Goal: Task Accomplishment & Management: Manage account settings

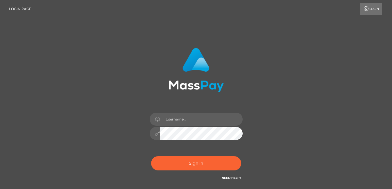
click at [371, 9] on link "Login" at bounding box center [371, 9] width 22 height 12
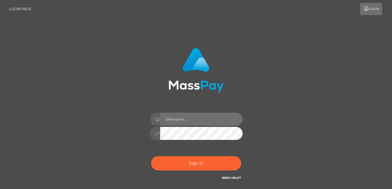
click at [208, 122] on input "text" at bounding box center [201, 119] width 82 height 13
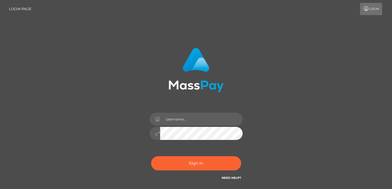
click at [368, 10] on icon at bounding box center [366, 8] width 6 height 5
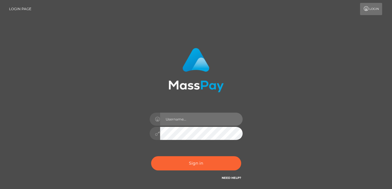
type input "[EMAIL_ADDRESS][DOMAIN_NAME]"
click at [186, 123] on input "text" at bounding box center [201, 119] width 82 height 13
